Goal: Find specific page/section: Find specific page/section

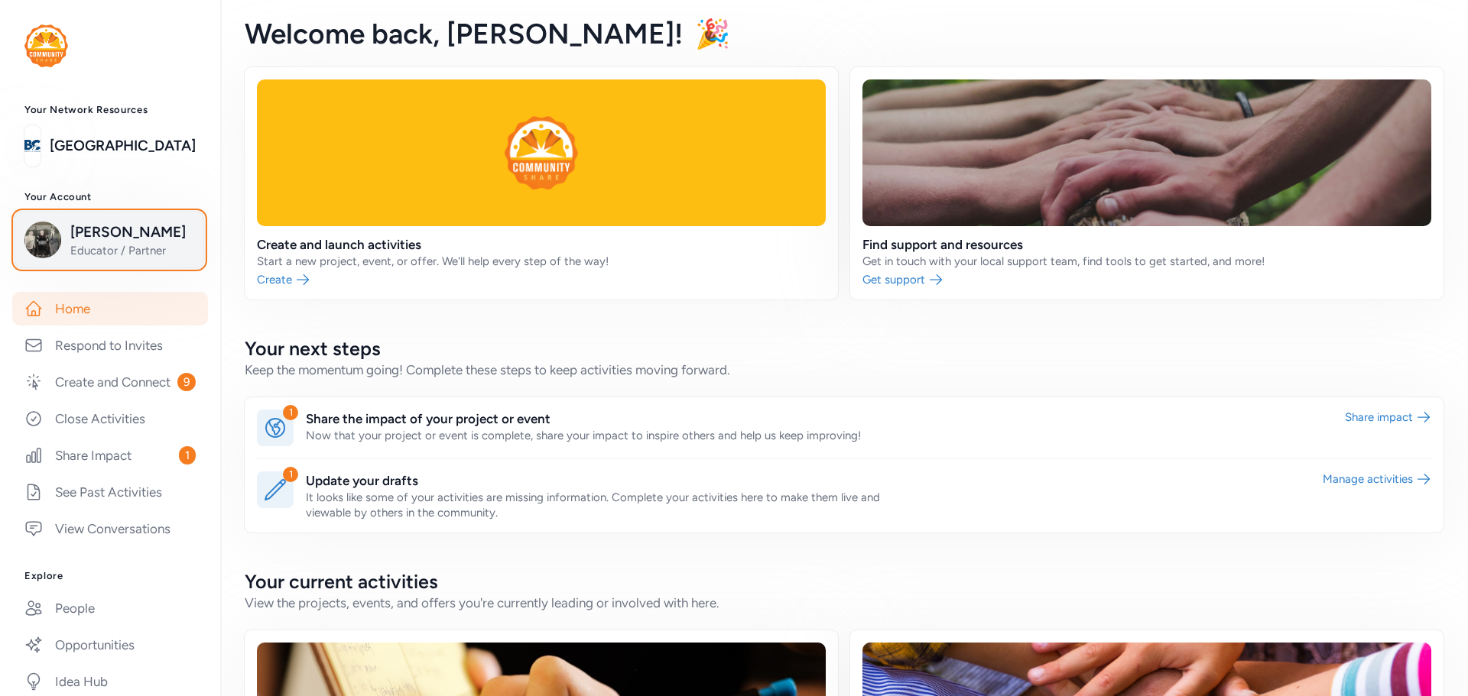
click at [79, 235] on span "Lee Barger" at bounding box center [132, 232] width 124 height 21
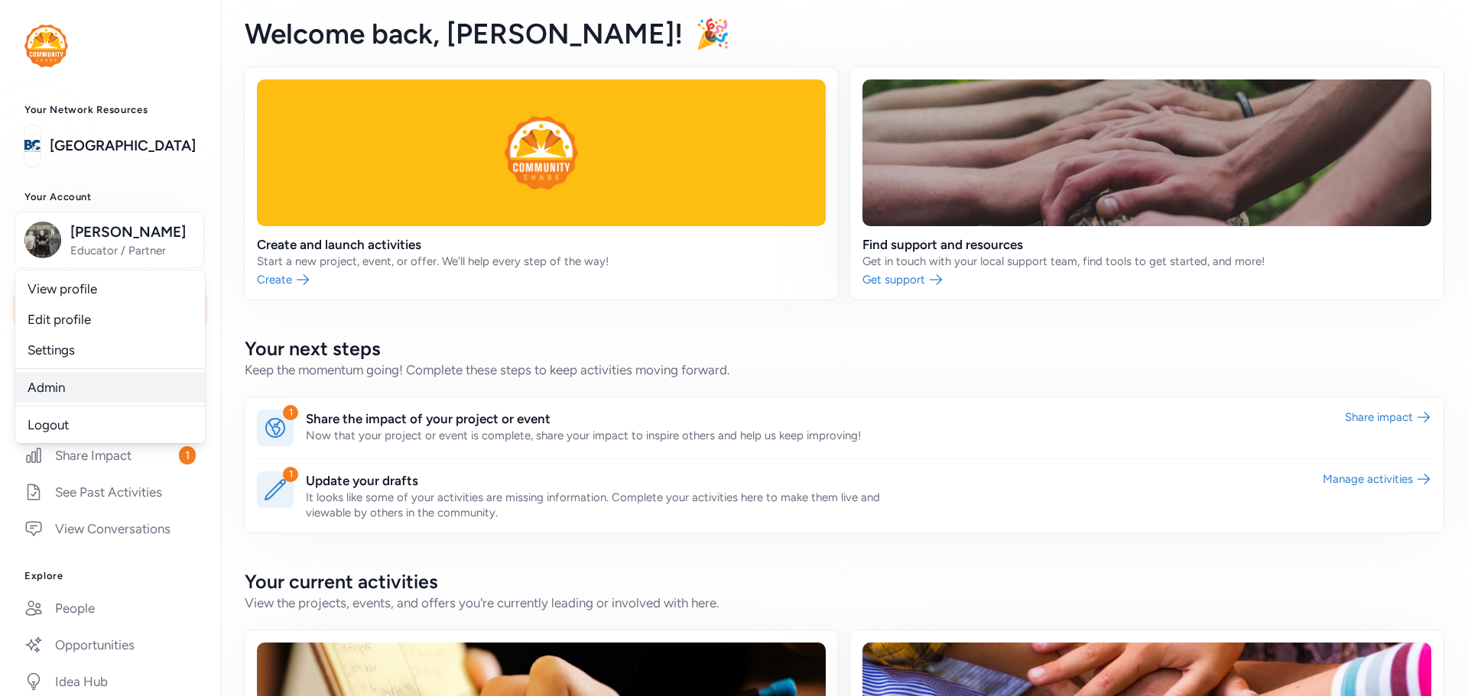
click at [49, 385] on link "Admin" at bounding box center [110, 387] width 190 height 31
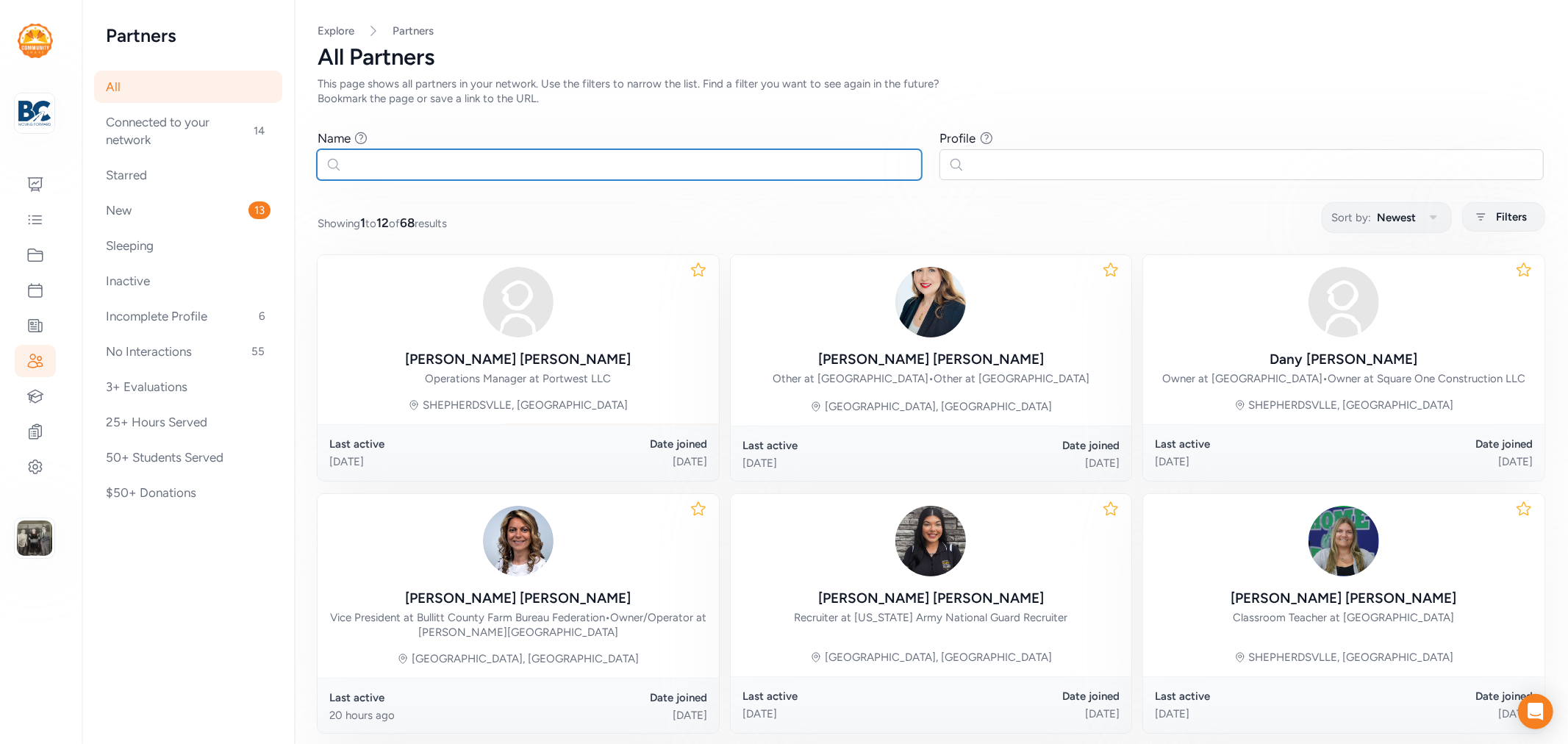
click at [428, 165] on input "text" at bounding box center [619, 165] width 605 height 31
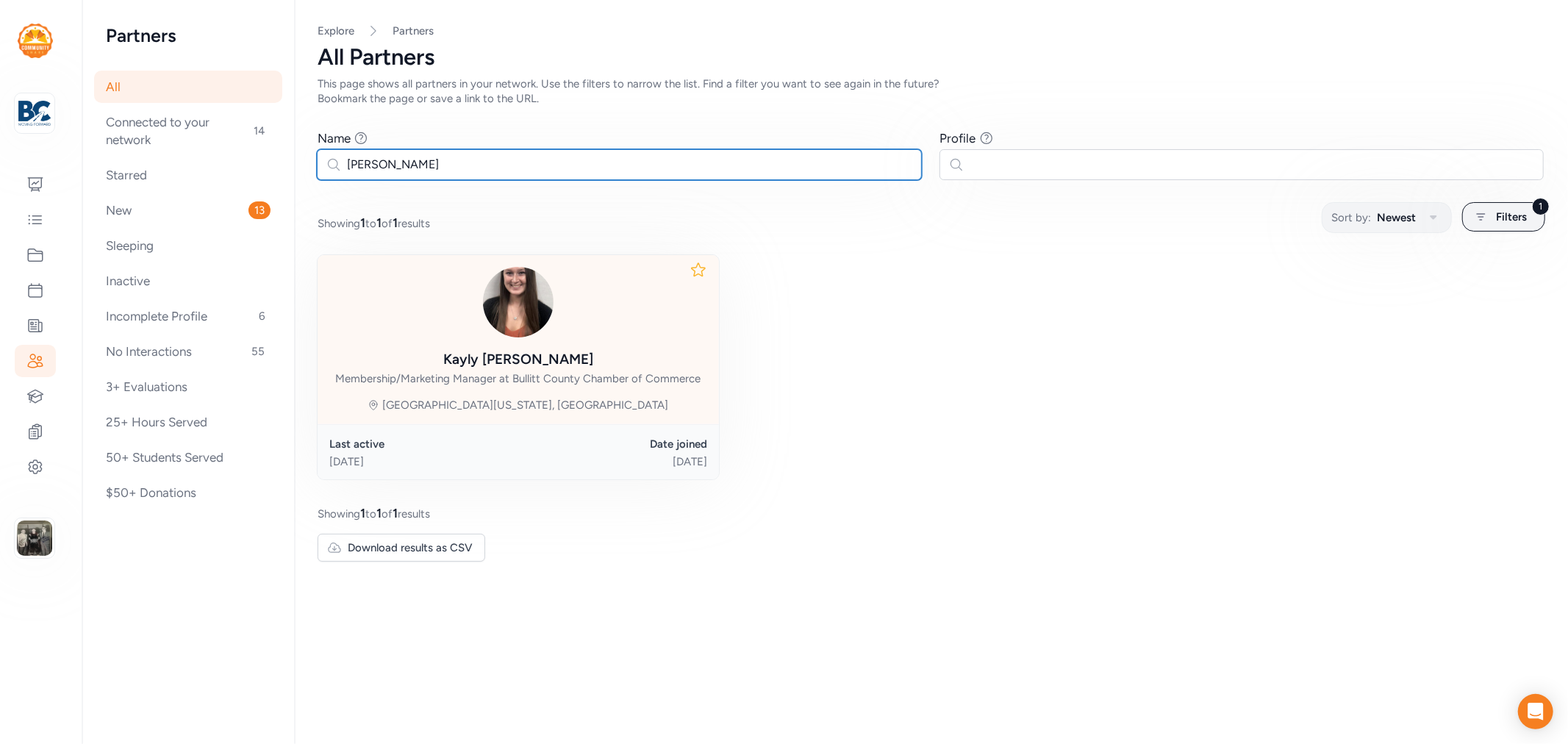
type input "[PERSON_NAME]"
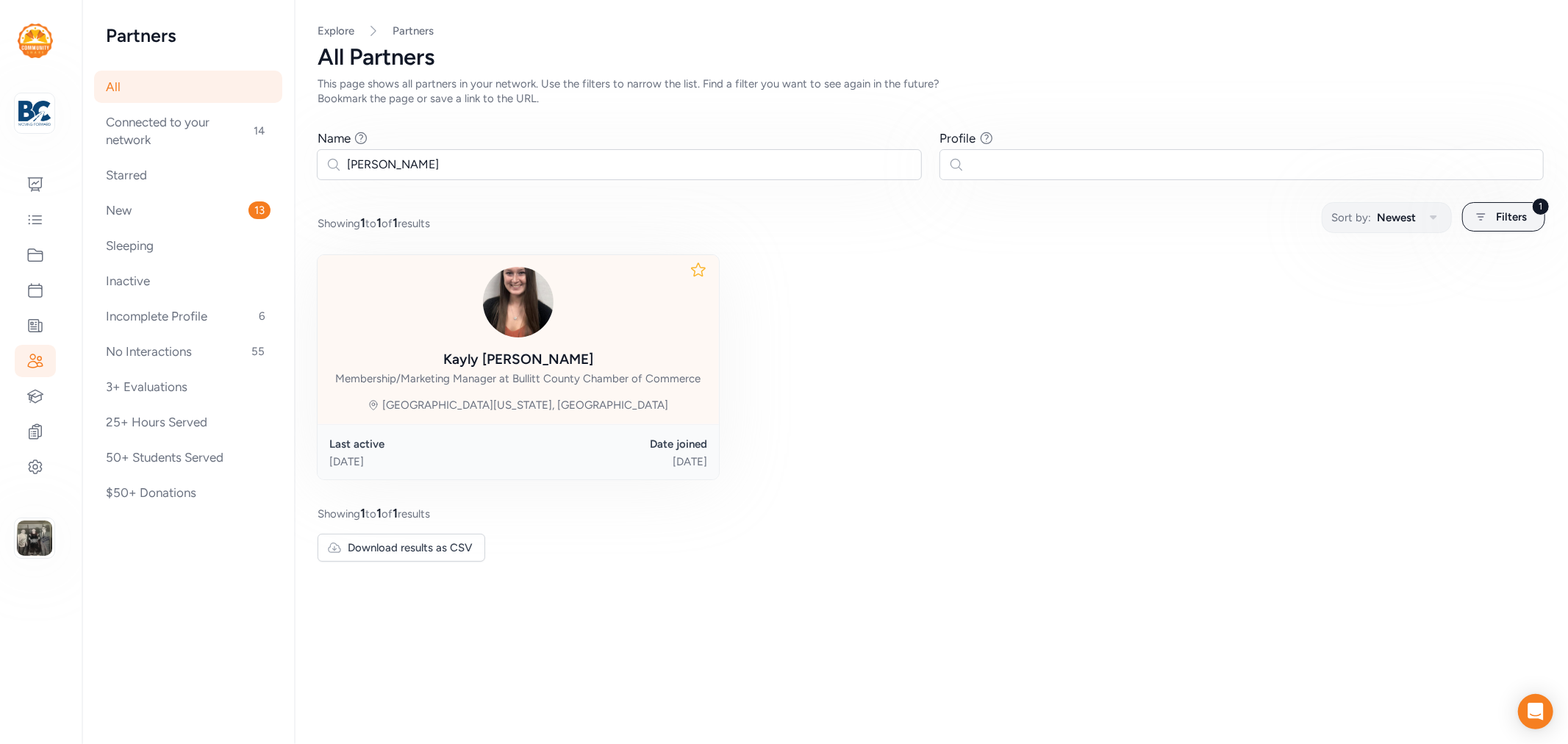
click at [465, 355] on div "[PERSON_NAME] Membership/Marketing Manager at Bullitt County Chamber of Commerce" at bounding box center [518, 368] width 366 height 37
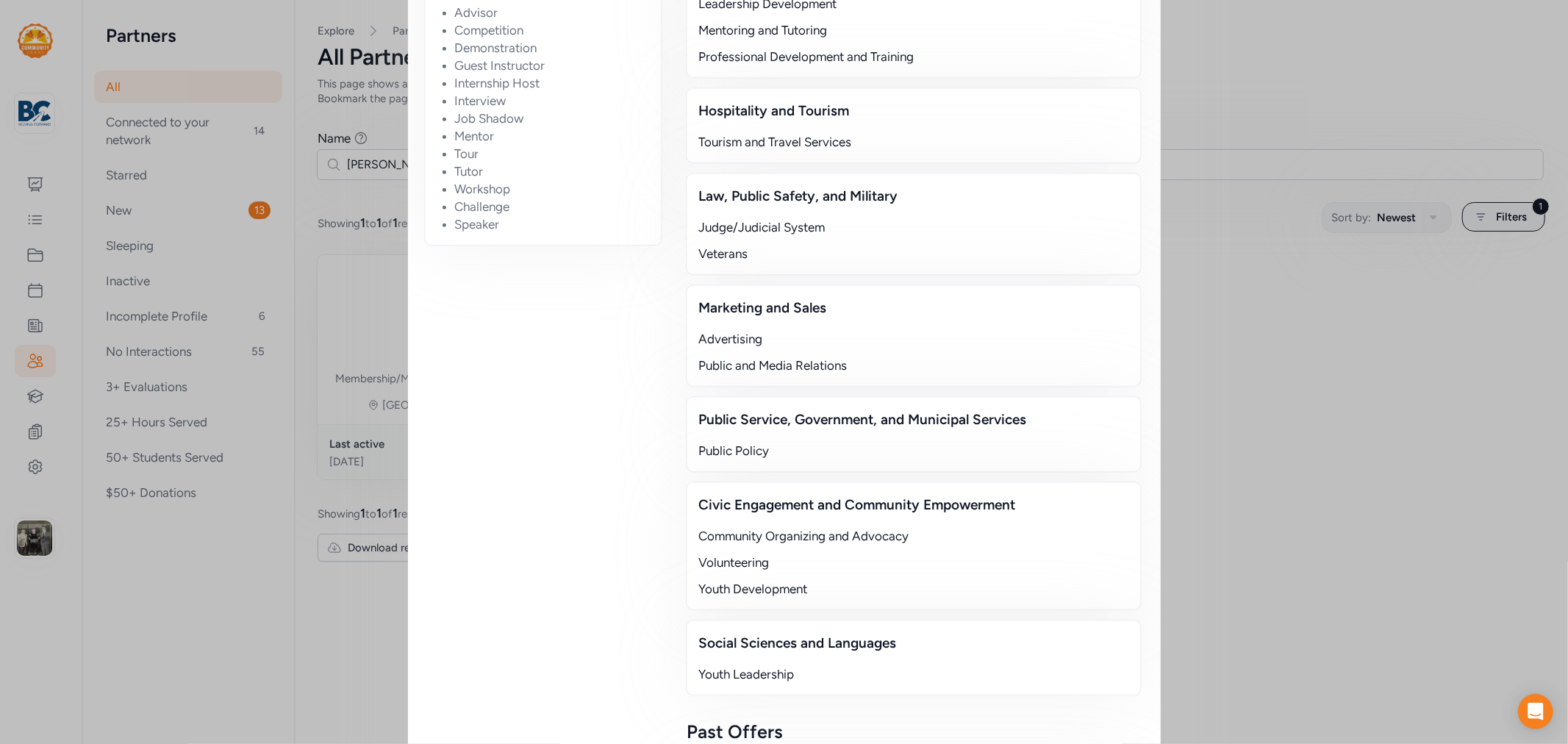
scroll to position [1488, 0]
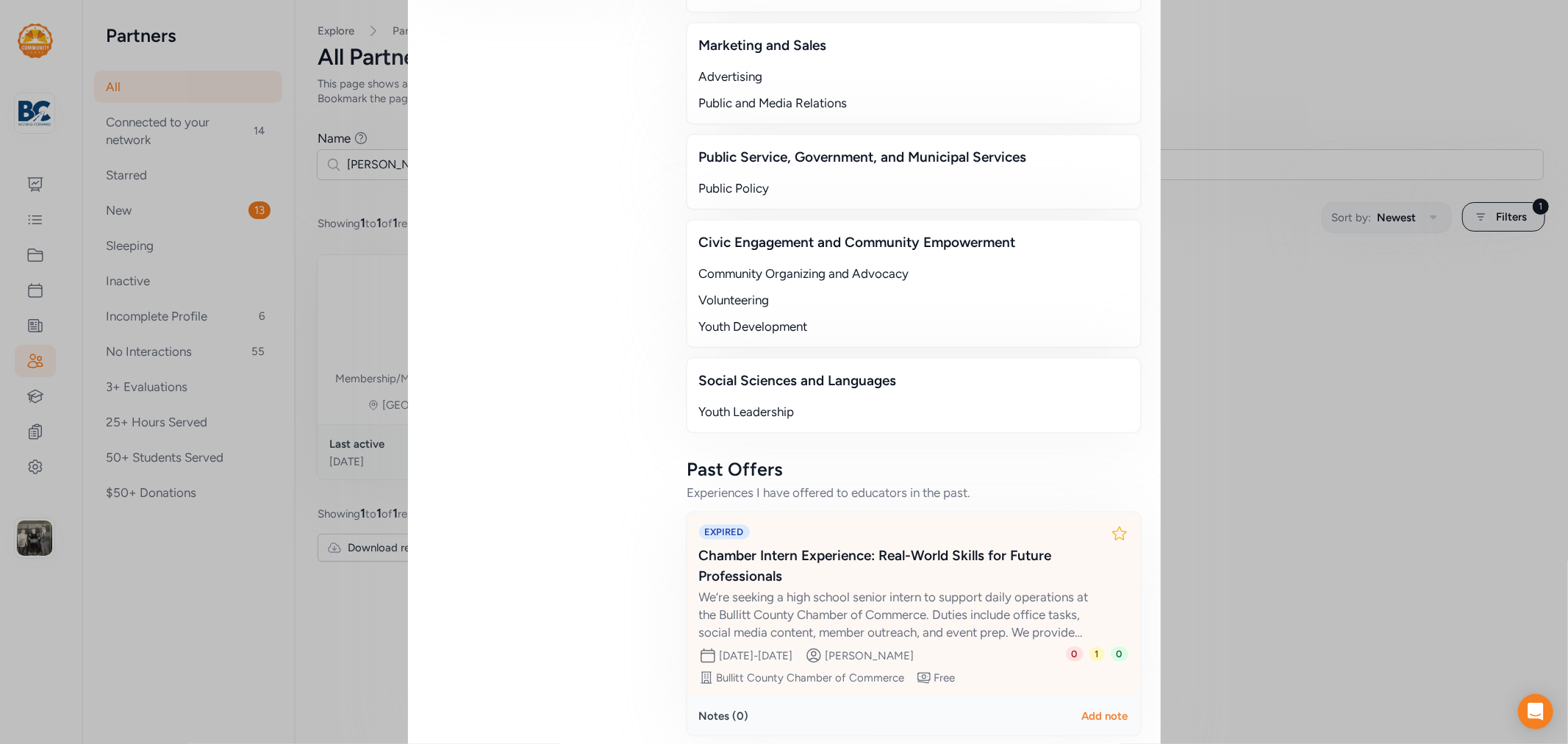
click at [909, 588] on div "We’re seeking a high school senior intern to support daily operations at the Bu…" at bounding box center [899, 614] width 400 height 53
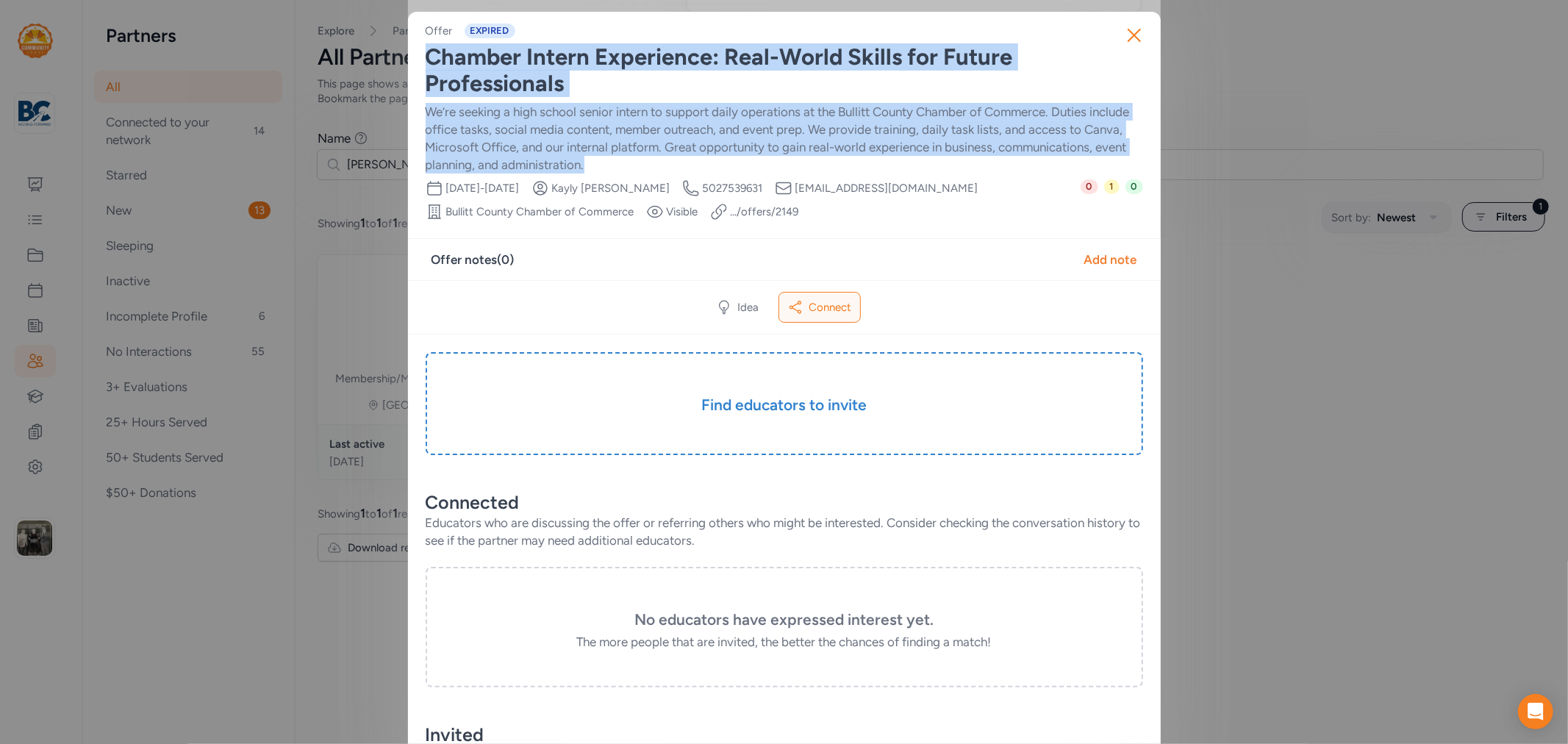
drag, startPoint x: 421, startPoint y: 59, endPoint x: 767, endPoint y: 159, distance: 360.2
click at [767, 159] on div "Offer EXPIRED Chamber Intern Experience: Real-World Skills for Future Professio…" at bounding box center [785, 121] width 718 height 197
copy div "Chamber Intern Experience: Real-World Skills for Future Professionals We’re see…"
